Goal: Information Seeking & Learning: Find specific fact

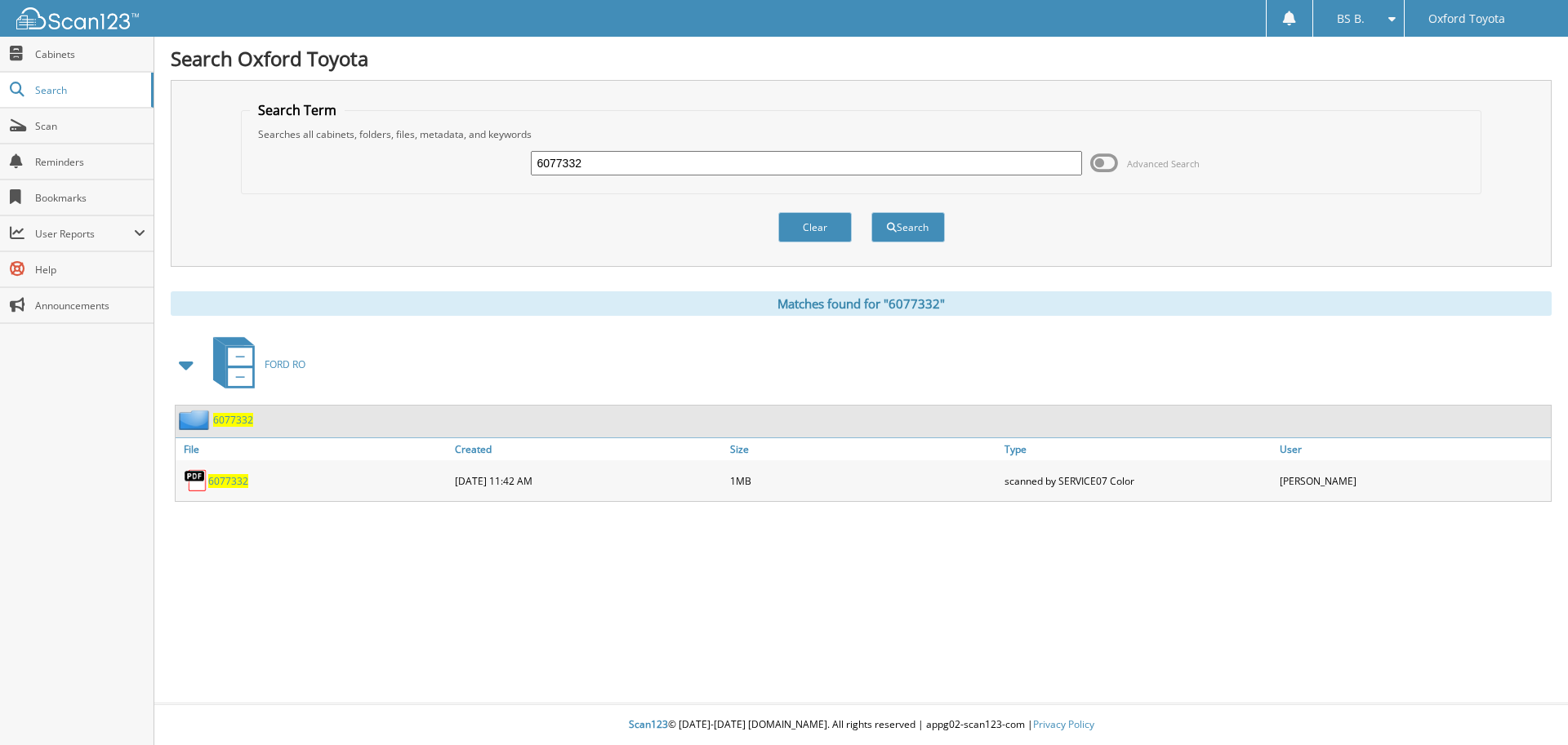
click at [616, 159] on input "6077332" at bounding box center [806, 163] width 550 height 24
type input "f5339"
click at [872, 212] on button "Search" at bounding box center [909, 227] width 73 height 30
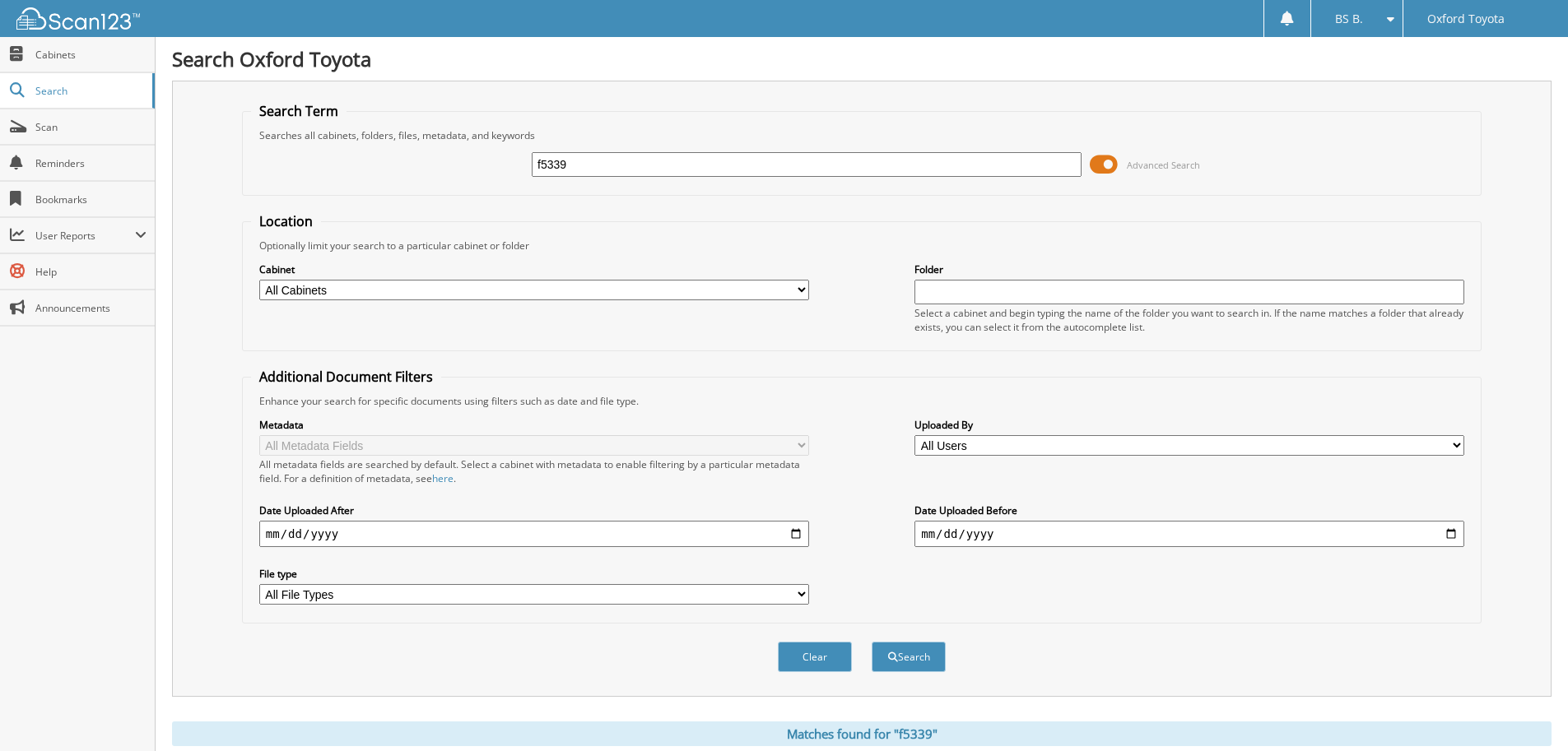
click at [1120, 164] on span "Advanced Search" at bounding box center [1145, 164] width 110 height 24
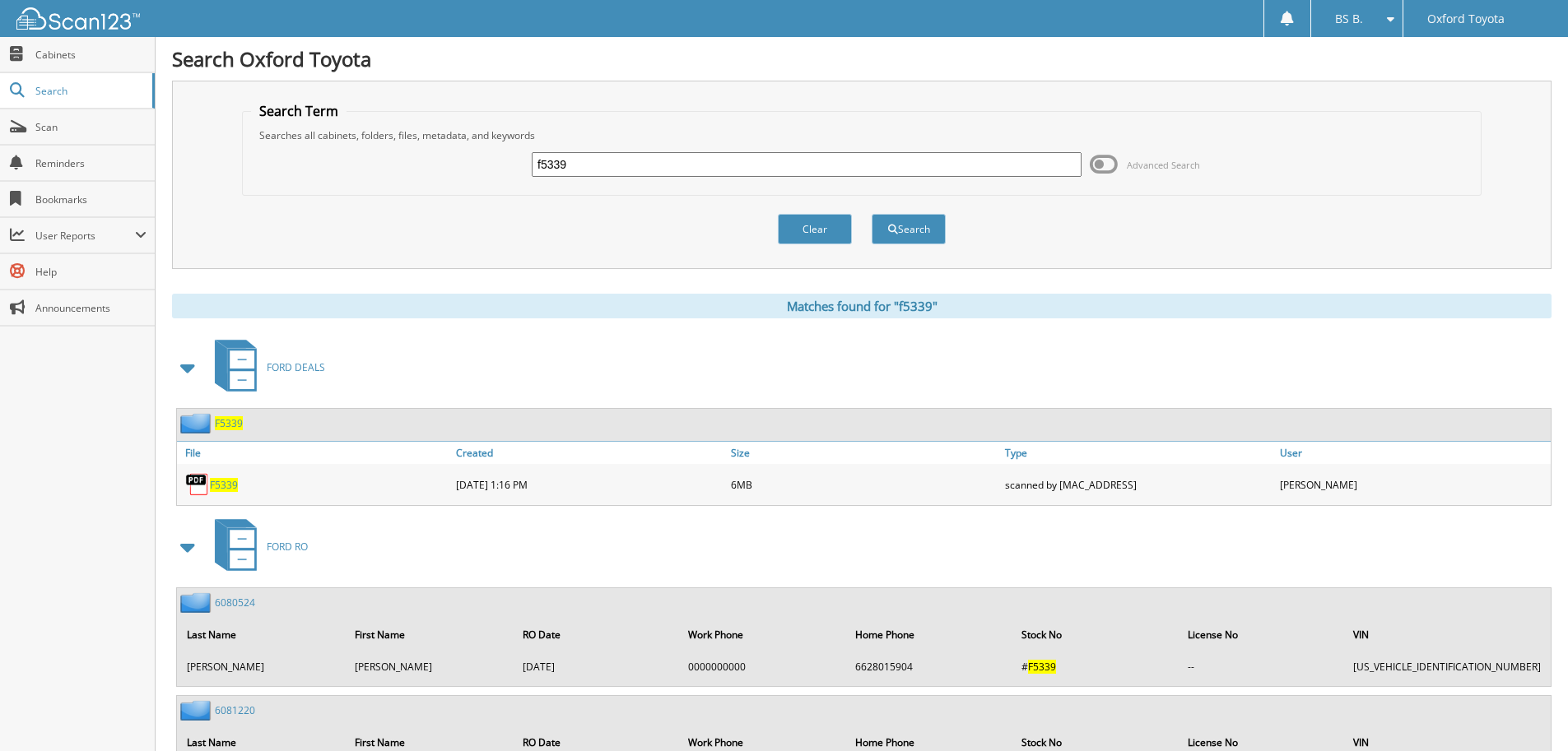
click at [228, 485] on span "F5339" at bounding box center [223, 485] width 28 height 14
